Goal: Check status

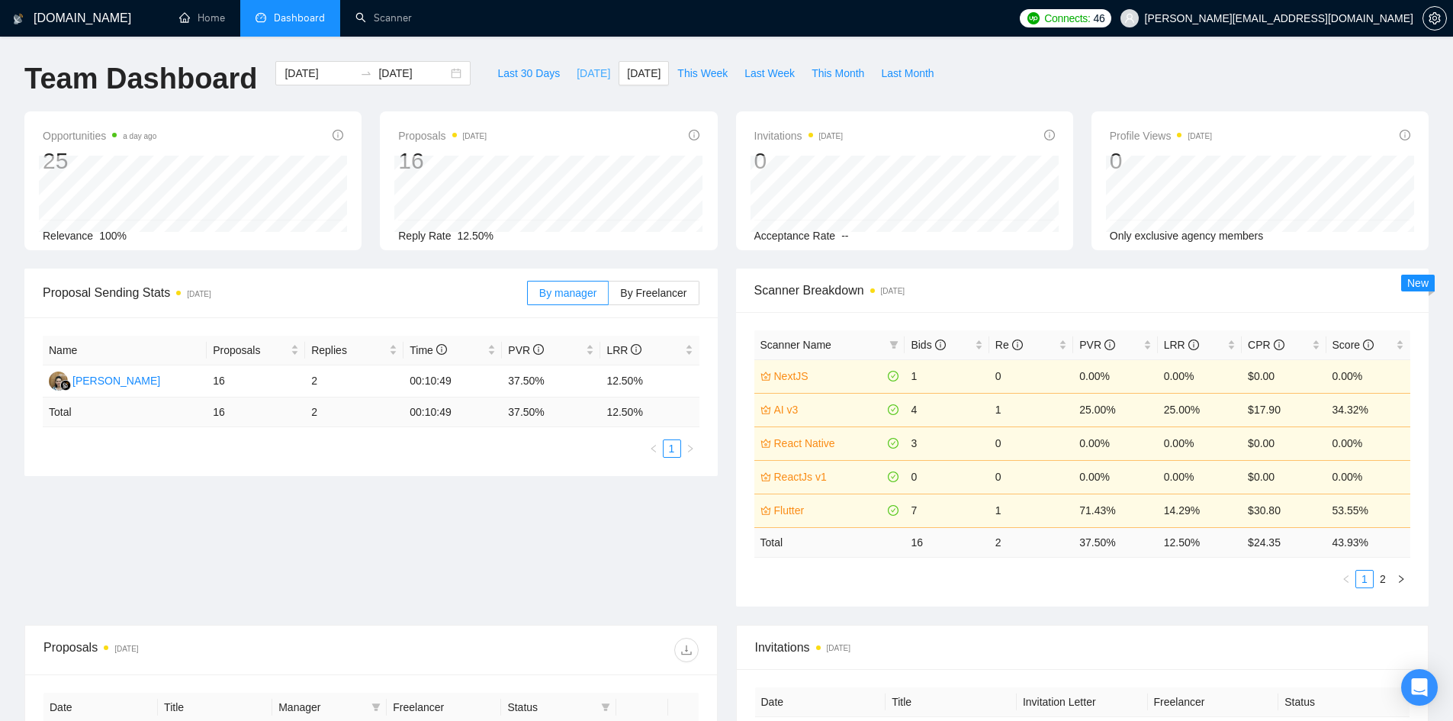
click at [576, 75] on span "[DATE]" at bounding box center [593, 73] width 34 height 17
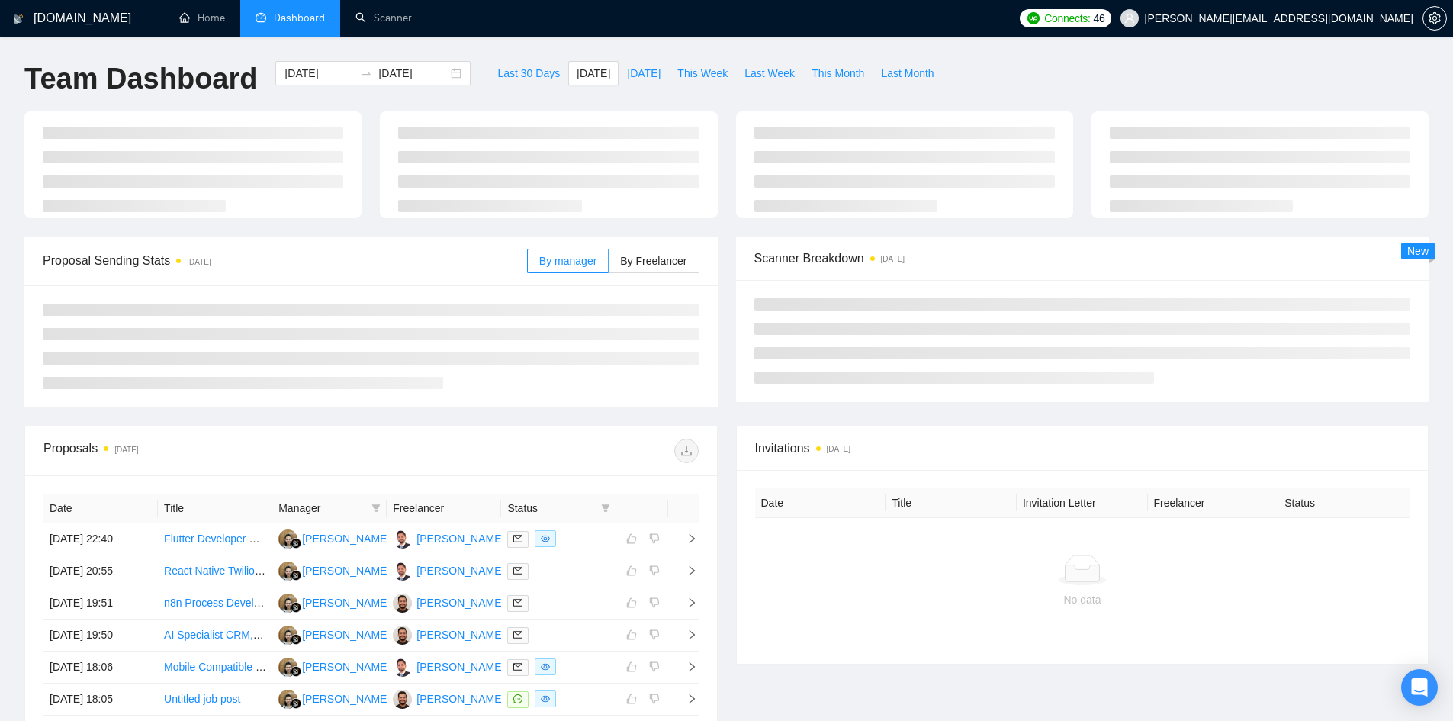
type input "[DATE]"
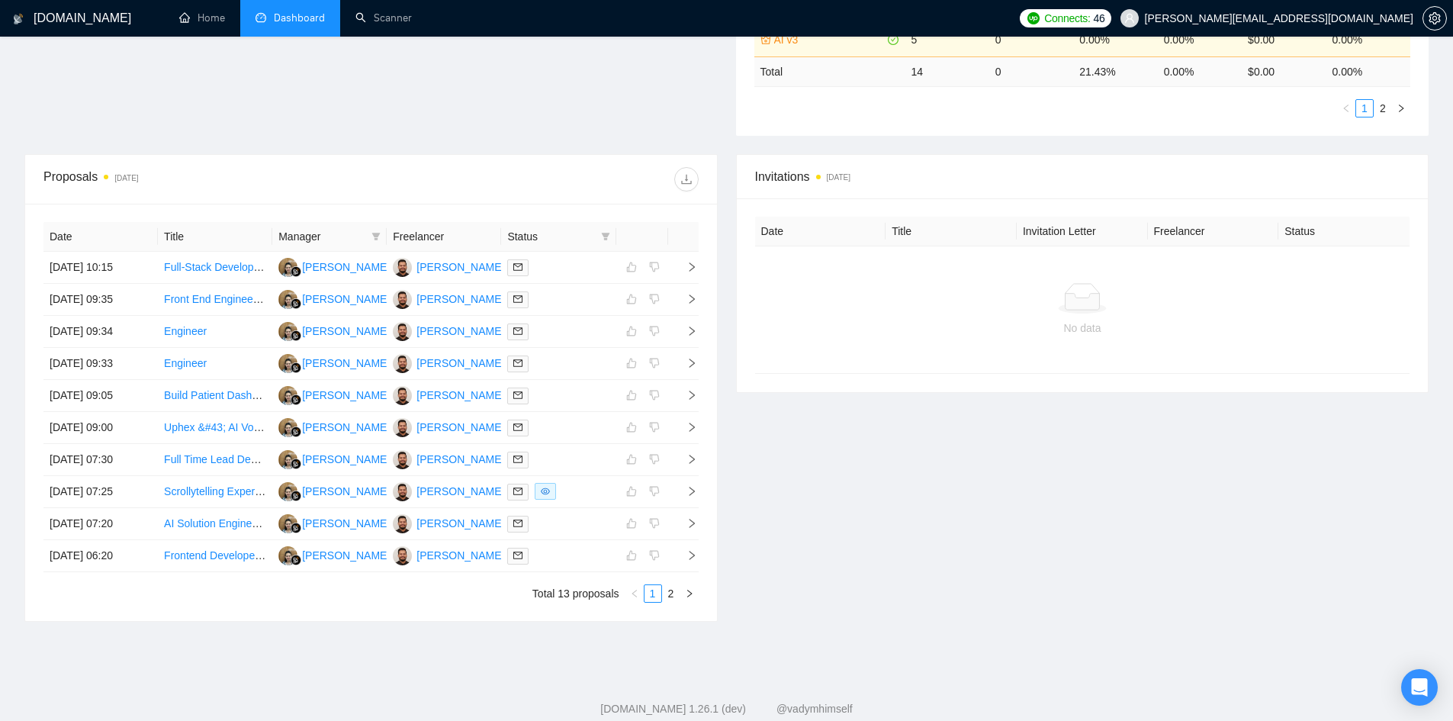
scroll to position [507, 0]
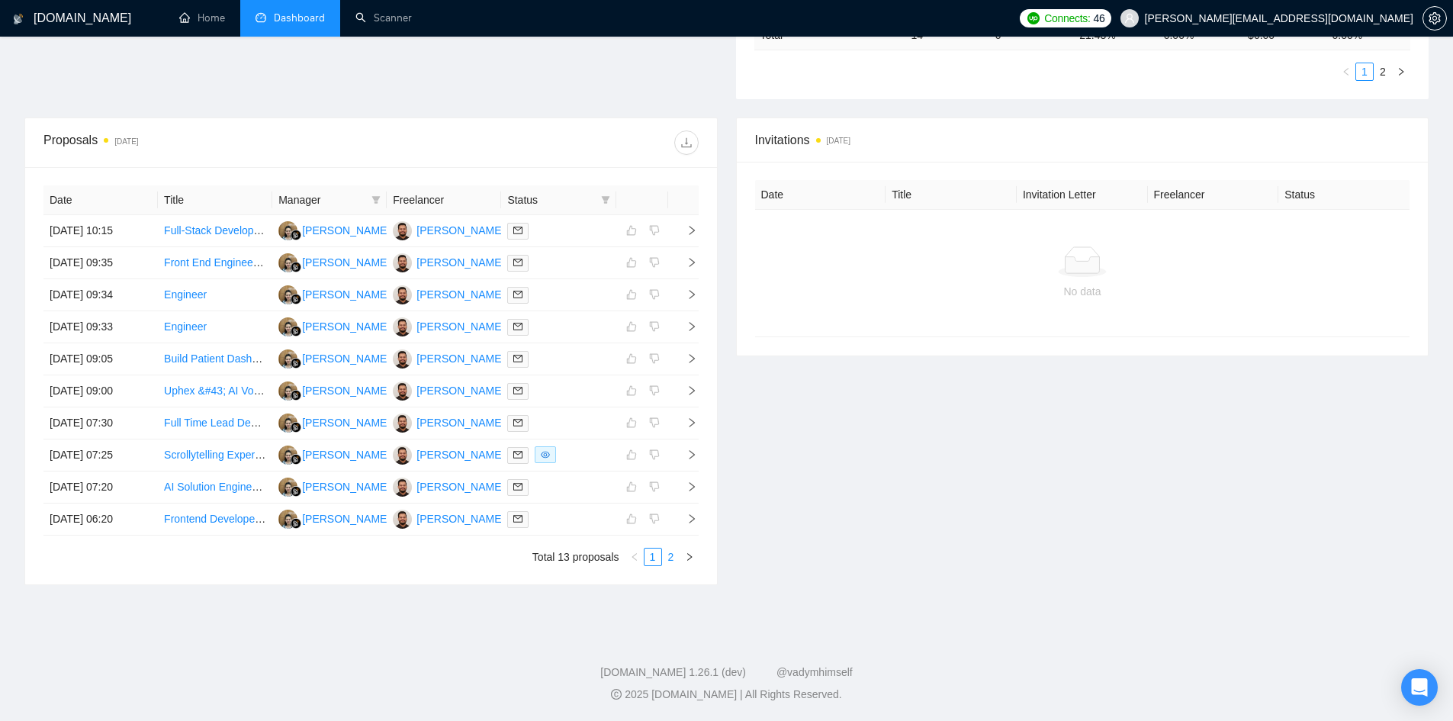
click at [668, 548] on link "2" at bounding box center [671, 556] width 17 height 17
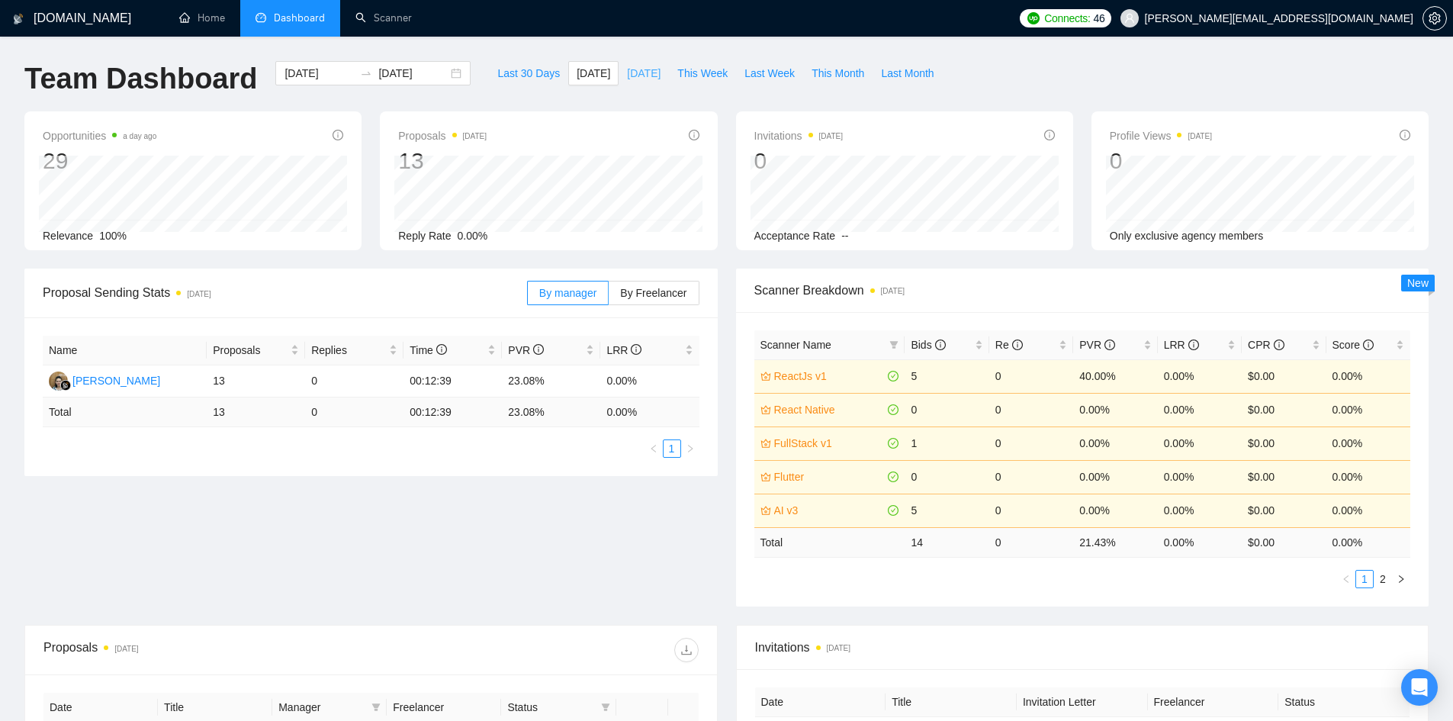
click at [627, 70] on span "[DATE]" at bounding box center [644, 73] width 34 height 17
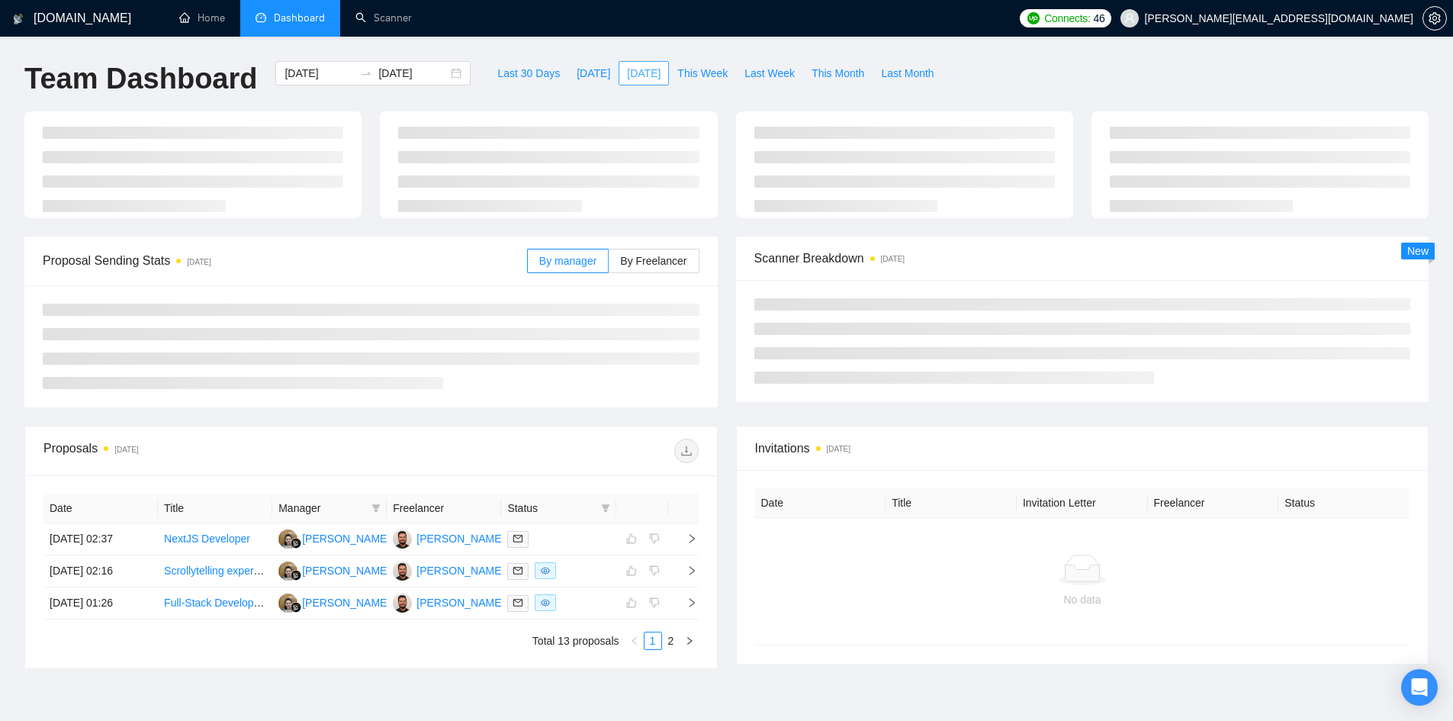
type input "[DATE]"
